Goal: Find specific page/section: Find specific page/section

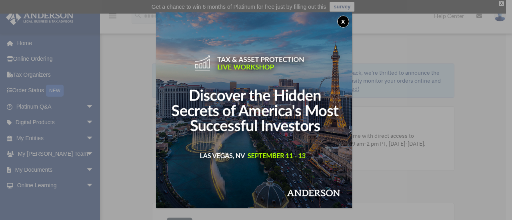
click at [55, 167] on div "x" at bounding box center [256, 110] width 512 height 220
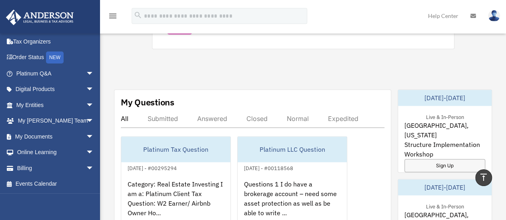
scroll to position [400, 0]
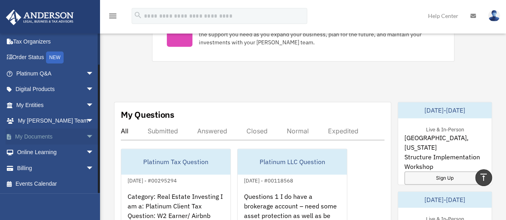
click at [86, 137] on span "arrow_drop_down" at bounding box center [94, 137] width 16 height 16
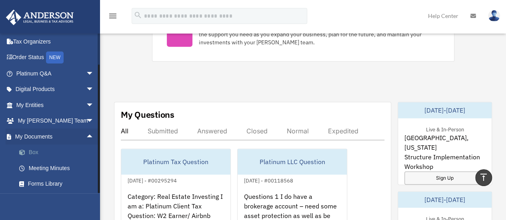
click at [38, 150] on link "Box" at bounding box center [58, 153] width 95 height 16
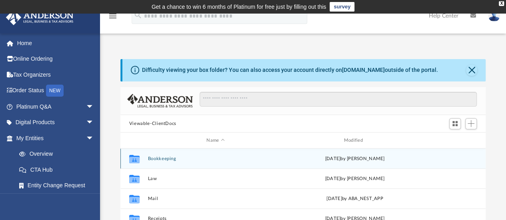
scroll to position [40, 0]
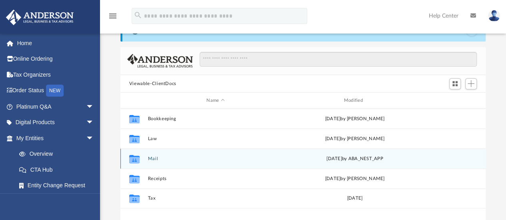
click at [149, 158] on button "Mail" at bounding box center [216, 158] width 136 height 5
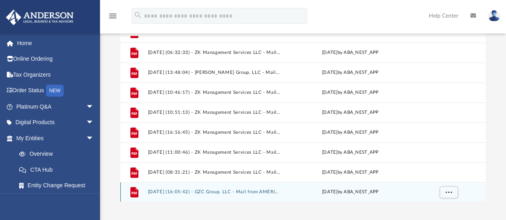
scroll to position [120, 0]
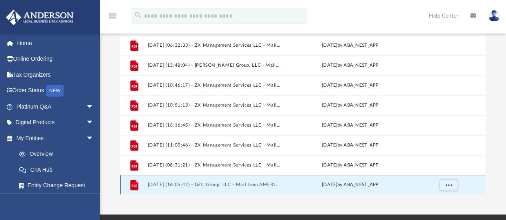
click at [210, 184] on button "2025.08.08 (16:05:42) - GZC Group, LLC - Mail from AMERICAN EXPRESS.pdf" at bounding box center [214, 185] width 133 height 5
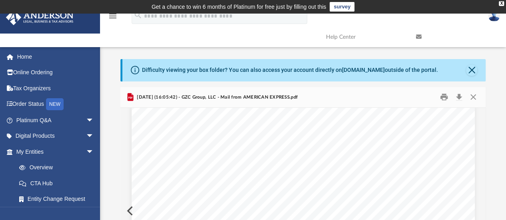
scroll to position [0, 0]
click at [474, 96] on button "Close" at bounding box center [473, 97] width 14 height 12
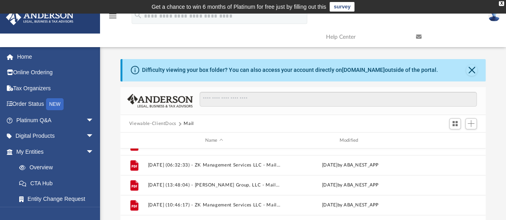
scroll to position [194, 0]
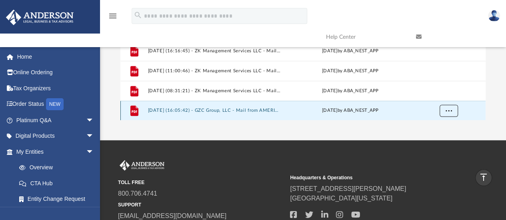
click at [449, 110] on span "More options" at bounding box center [448, 110] width 6 height 4
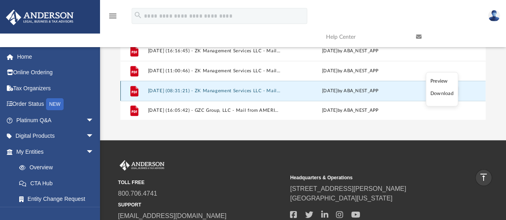
click at [191, 89] on button "2025.08.08 (08:31:21) - ZK Management Services LLC - Mail from New York State W…" at bounding box center [214, 90] width 133 height 5
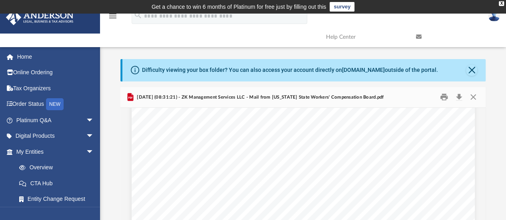
scroll to position [0, 0]
